Goal: Navigation & Orientation: Find specific page/section

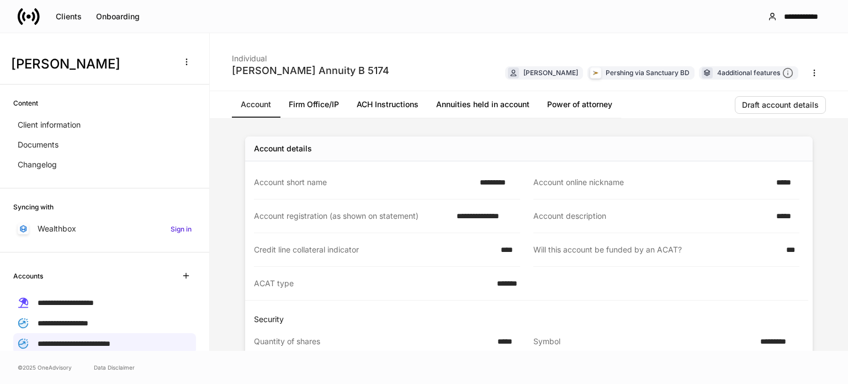
click at [481, 100] on link "Annuities held in account" at bounding box center [482, 104] width 111 height 26
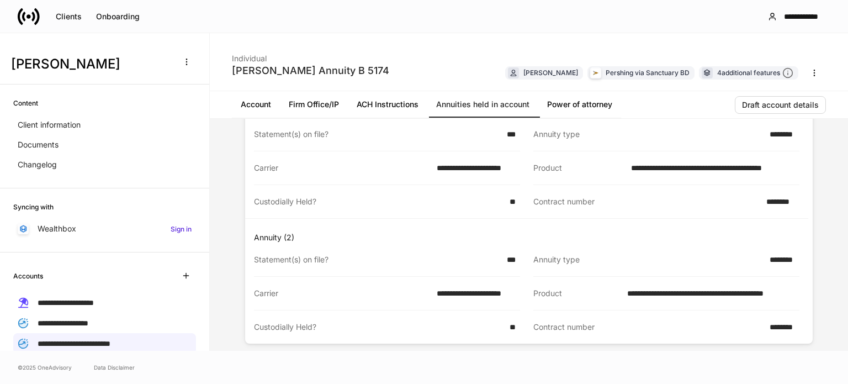
scroll to position [82, 0]
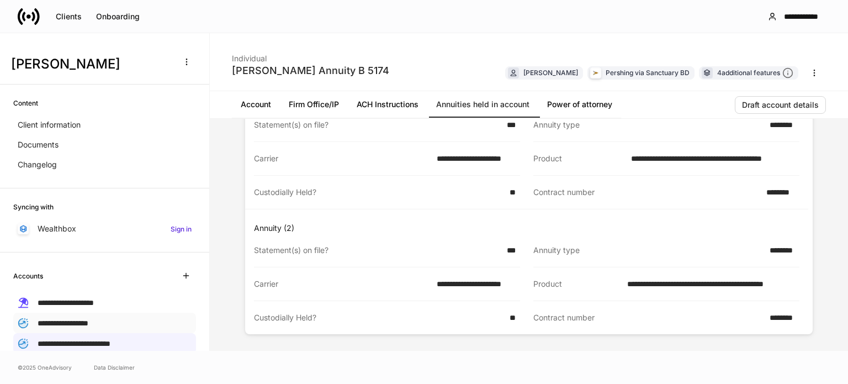
click at [88, 323] on span "**********" at bounding box center [63, 323] width 51 height 8
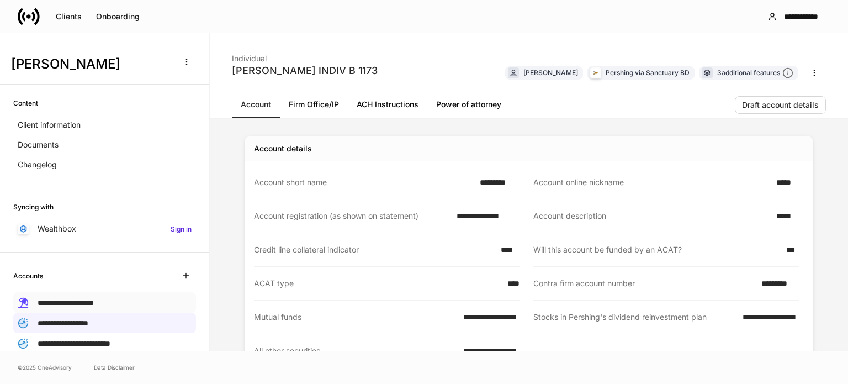
click at [94, 304] on span "**********" at bounding box center [66, 303] width 56 height 8
